Goal: Task Accomplishment & Management: Manage account settings

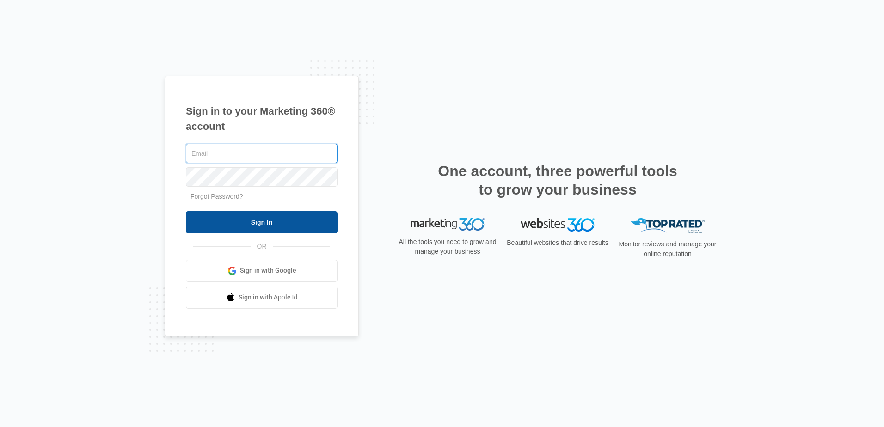
type input "robert.propp@ediexpressinc.com"
click at [250, 226] on input "Sign In" at bounding box center [262, 222] width 152 height 22
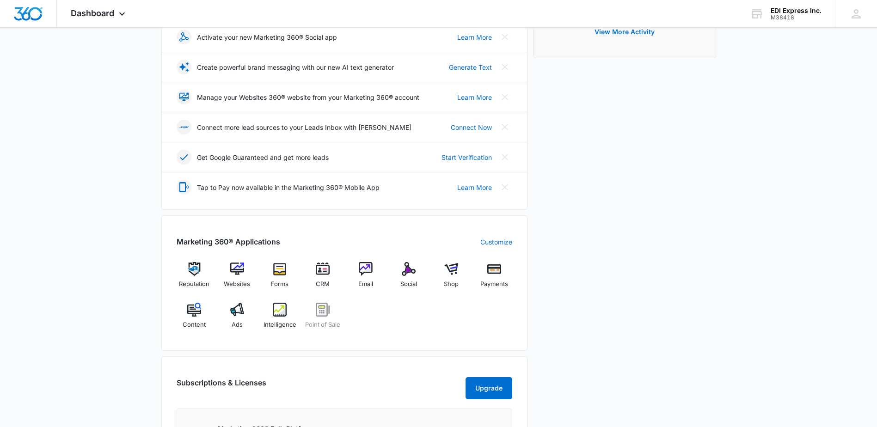
scroll to position [404, 0]
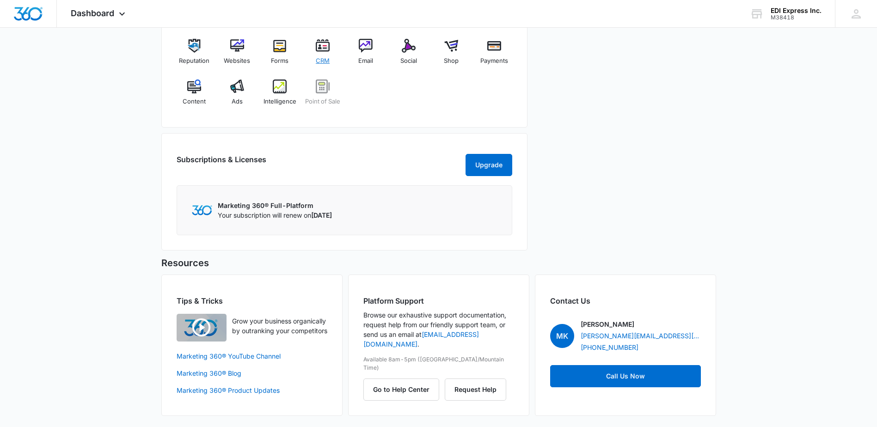
click at [327, 39] on img at bounding box center [323, 46] width 14 height 14
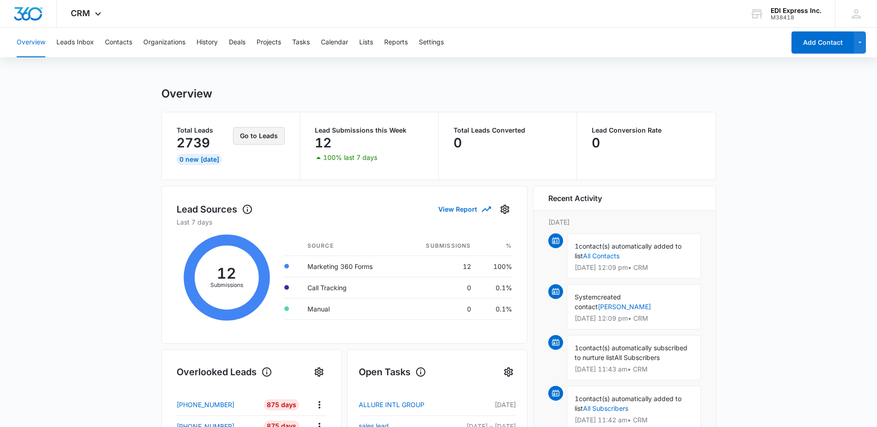
click at [275, 134] on button "Go to Leads" at bounding box center [259, 136] width 52 height 18
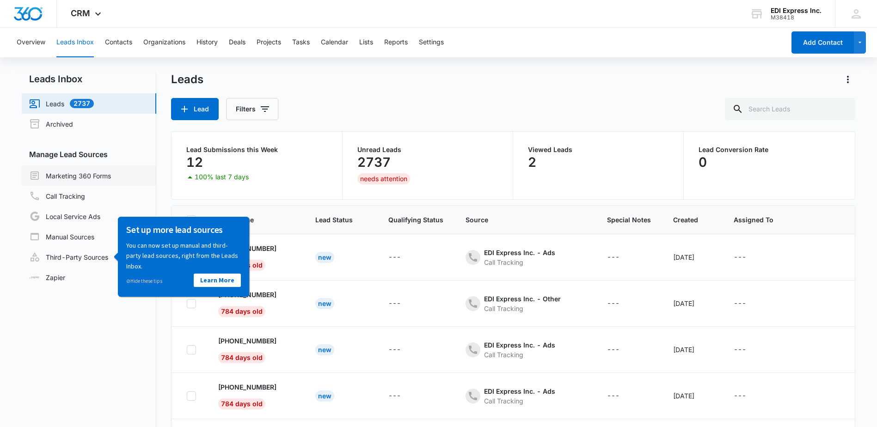
click at [92, 176] on link "Marketing 360 Forms" at bounding box center [70, 175] width 82 height 11
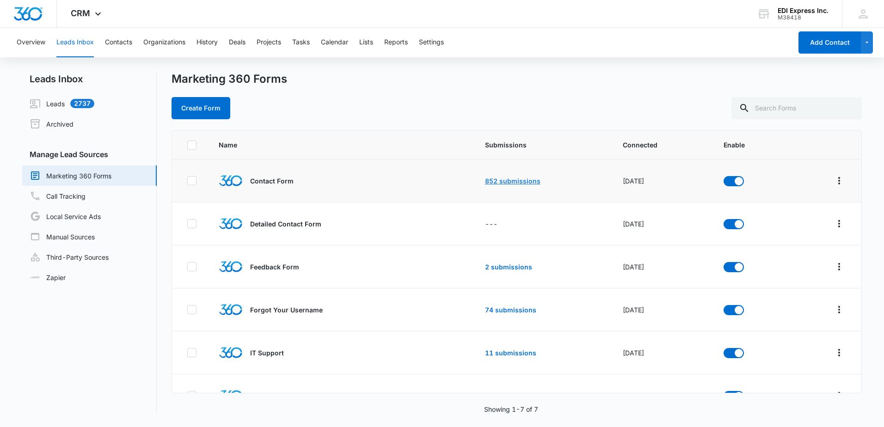
click at [495, 177] on link "852 submissions" at bounding box center [512, 181] width 55 height 8
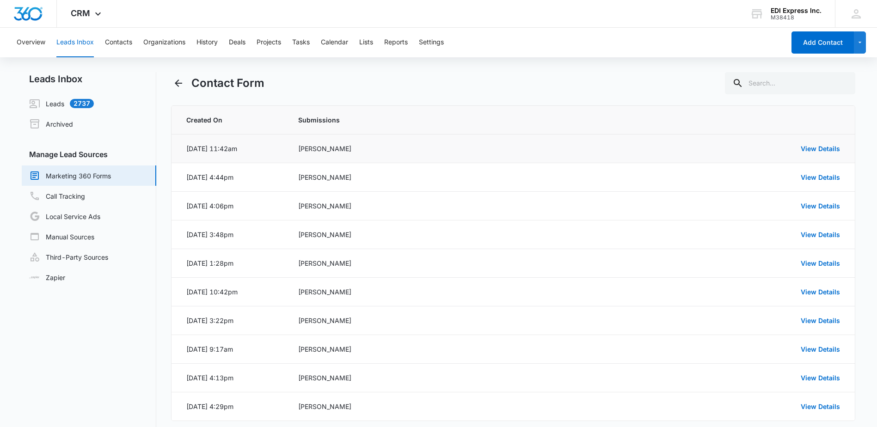
click at [352, 151] on div "[PERSON_NAME]" at bounding box center [439, 149] width 282 height 10
click at [825, 148] on link "View Details" at bounding box center [819, 149] width 39 height 8
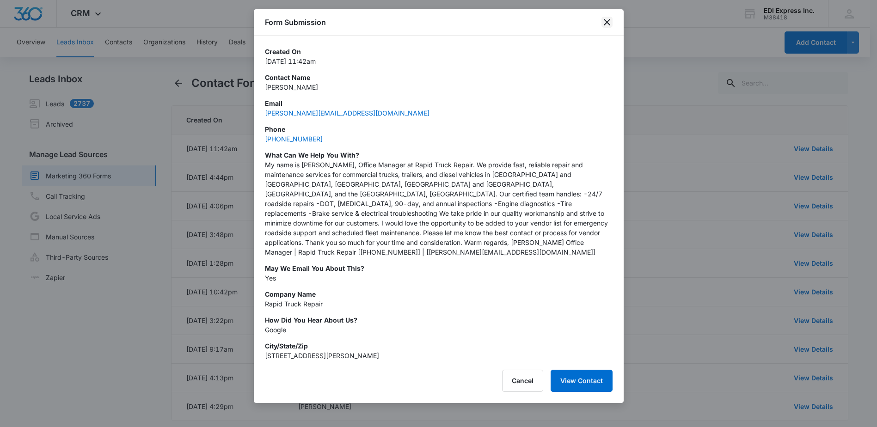
click at [609, 23] on icon "close" at bounding box center [606, 22] width 11 height 11
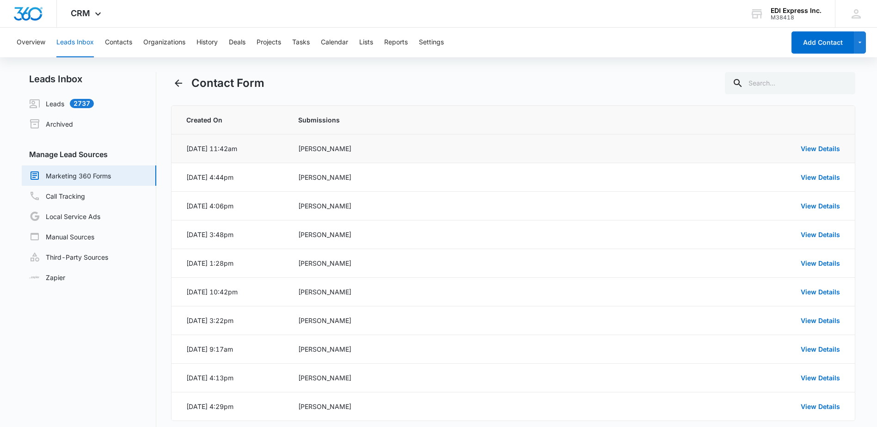
drag, startPoint x: 808, startPoint y: 149, endPoint x: 522, endPoint y: 148, distance: 286.5
click at [522, 148] on td "[PERSON_NAME]" at bounding box center [439, 148] width 304 height 29
click at [360, 156] on td "[PERSON_NAME]" at bounding box center [439, 148] width 304 height 29
click at [325, 147] on div "[PERSON_NAME]" at bounding box center [439, 149] width 282 height 10
click at [819, 149] on link "View Details" at bounding box center [819, 149] width 39 height 8
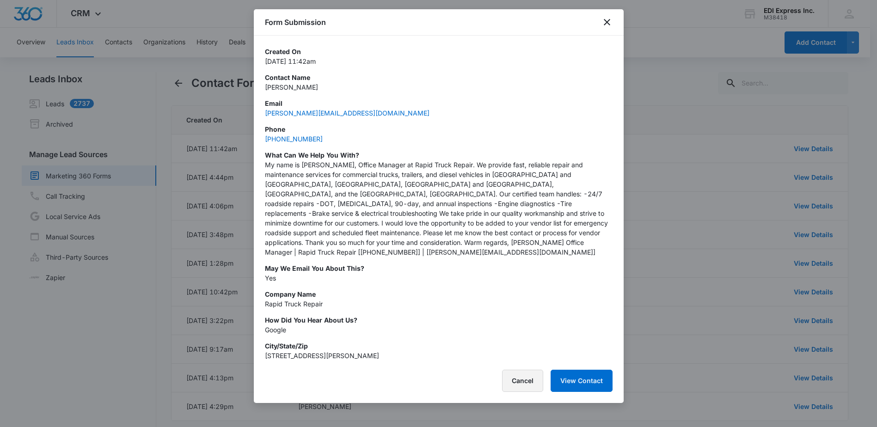
click at [526, 372] on button "Cancel" at bounding box center [522, 381] width 41 height 22
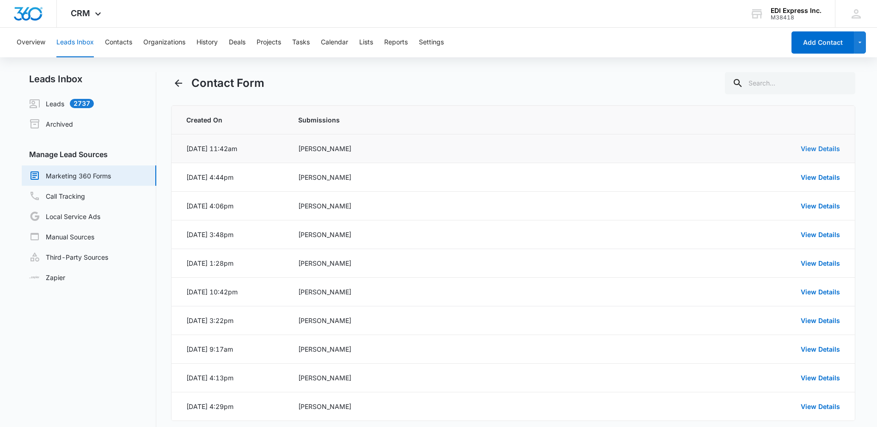
click at [820, 147] on link "View Details" at bounding box center [819, 149] width 39 height 8
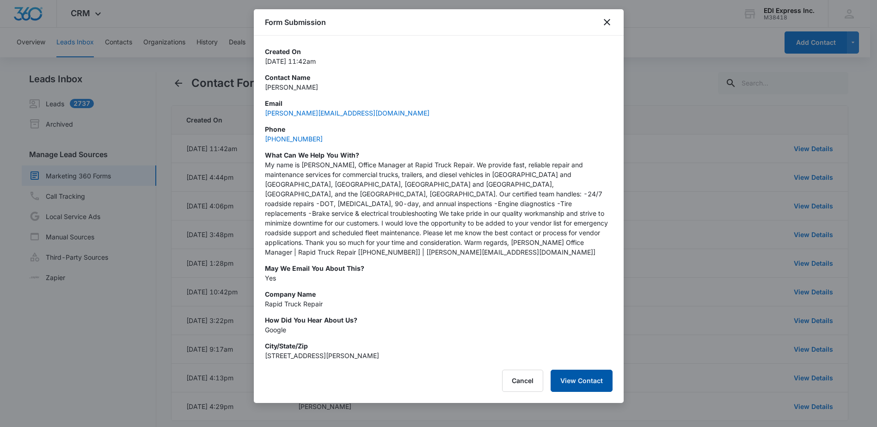
click at [574, 374] on button "View Contact" at bounding box center [581, 381] width 62 height 22
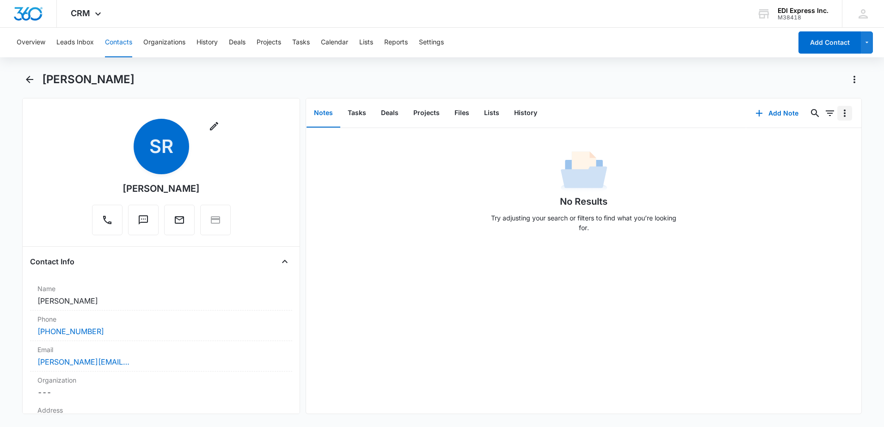
click at [839, 114] on icon "Overflow Menu" at bounding box center [844, 113] width 11 height 11
click at [852, 79] on icon "Actions" at bounding box center [854, 79] width 11 height 11
click at [808, 133] on div "Delete" at bounding box center [818, 133] width 41 height 6
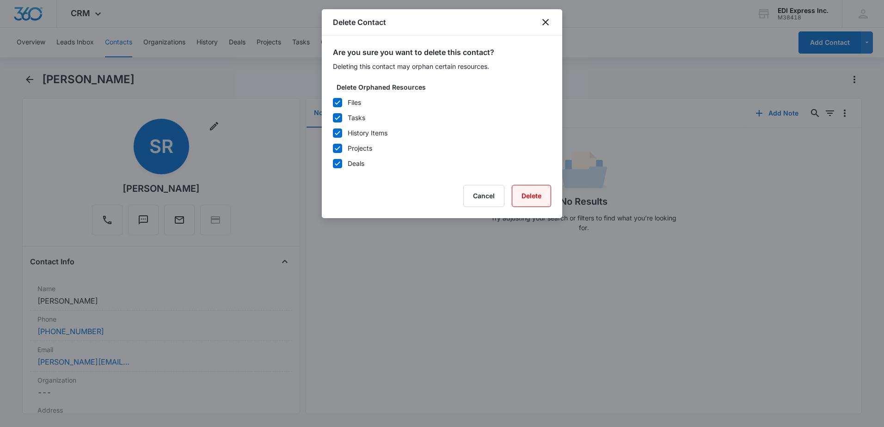
click at [529, 191] on button "Delete" at bounding box center [531, 196] width 39 height 22
